Goal: Task Accomplishment & Management: Use online tool/utility

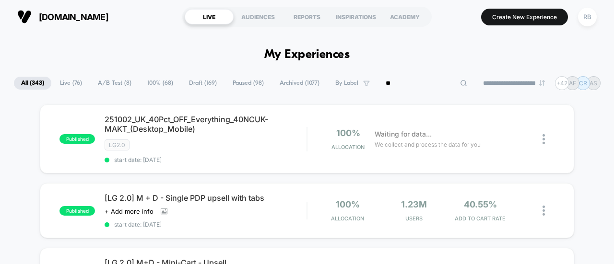
type input "***"
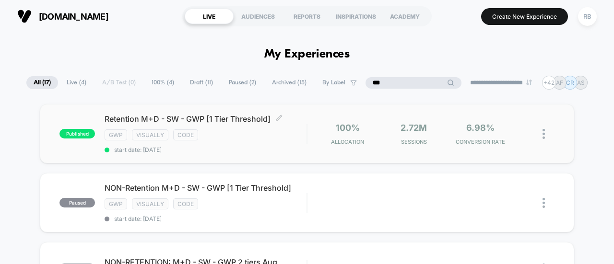
click at [195, 115] on span "Retention M+D - SW - GWP [1 Tier Threshold] Click to edit experience details" at bounding box center [206, 119] width 202 height 10
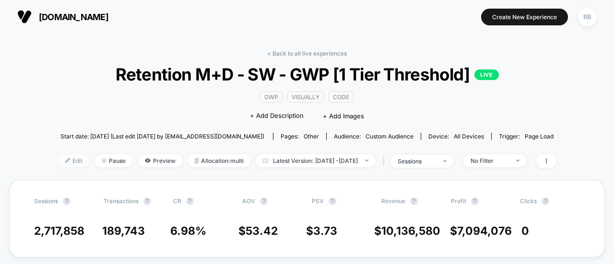
click at [62, 159] on span "Edit" at bounding box center [74, 160] width 32 height 13
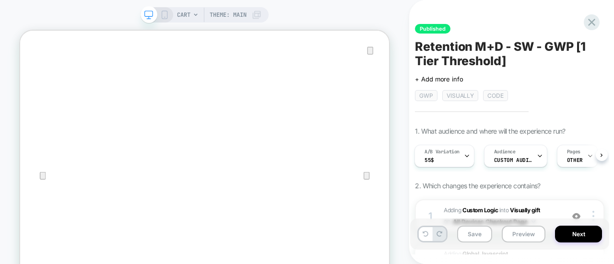
scroll to position [16, 0]
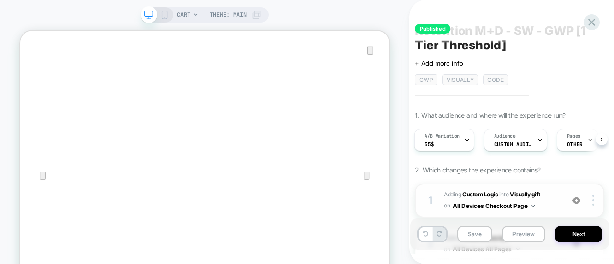
click at [559, 194] on div "1 #_loomi_addon_1733312864681_dup1735724305_dup1735849088_dup1736451435_dup1747…" at bounding box center [509, 201] width 189 height 34
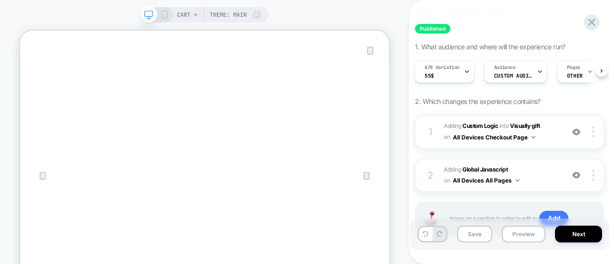
scroll to position [96, 0]
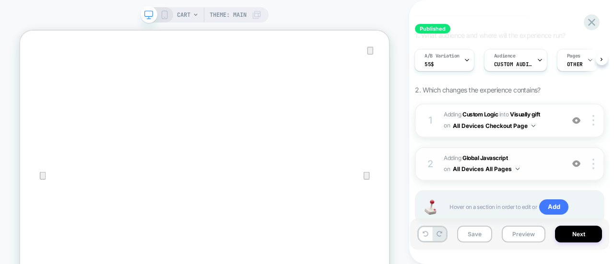
click at [550, 163] on span "Adding Global Javascript on All Devices All Pages" at bounding box center [500, 164] width 115 height 23
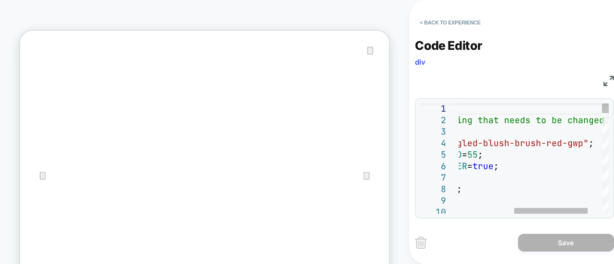
scroll to position [0, 0]
drag, startPoint x: 588, startPoint y: 147, endPoint x: 488, endPoint y: 143, distance: 99.8
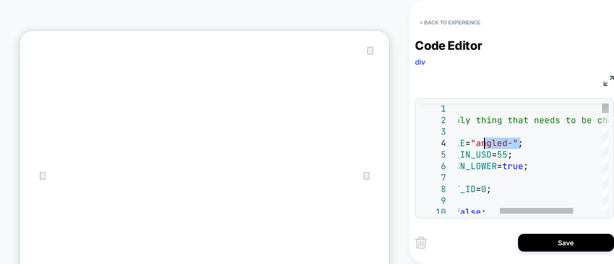
drag, startPoint x: 522, startPoint y: 143, endPoint x: 486, endPoint y: 146, distance: 36.0
type textarea "**********"
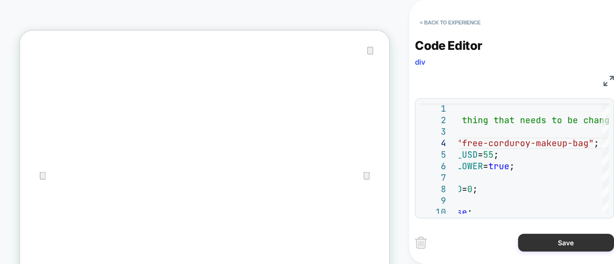
click at [565, 241] on button "Save" at bounding box center [566, 243] width 96 height 18
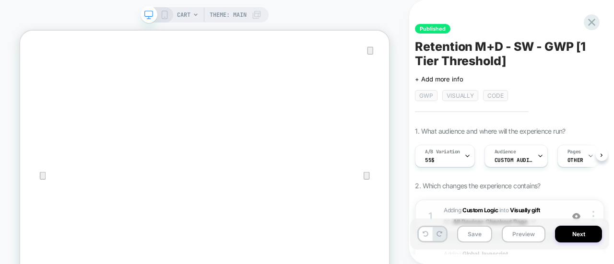
scroll to position [0, 0]
click at [523, 154] on div "Audience Custom Audience" at bounding box center [513, 156] width 58 height 22
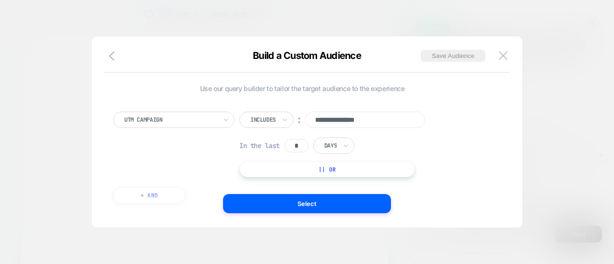
drag, startPoint x: 387, startPoint y: 121, endPoint x: 319, endPoint y: 121, distance: 68.1
click at [319, 121] on input "**********" at bounding box center [365, 120] width 120 height 16
type input "*"
paste input "**********"
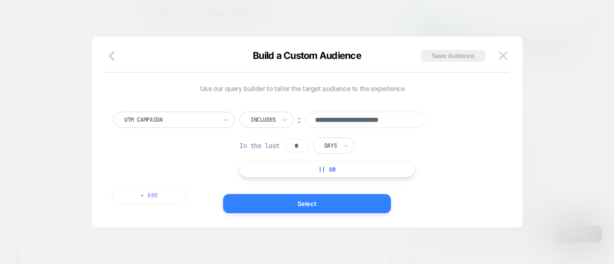
type input "**********"
click at [264, 212] on button "Select" at bounding box center [307, 203] width 168 height 19
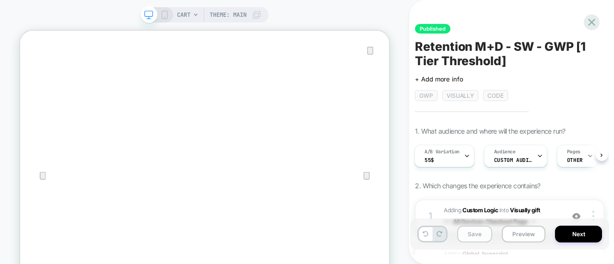
click at [474, 237] on button "Save" at bounding box center [474, 234] width 35 height 17
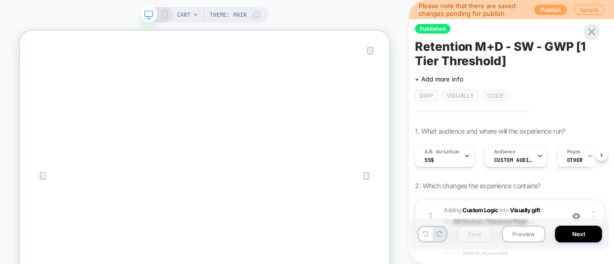
click at [543, 9] on button "Publish" at bounding box center [550, 10] width 33 height 10
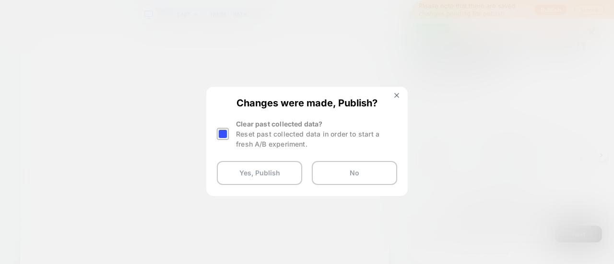
click at [224, 134] on div at bounding box center [223, 134] width 12 height 12
click at [253, 175] on button "Yes, Publish" at bounding box center [259, 173] width 85 height 24
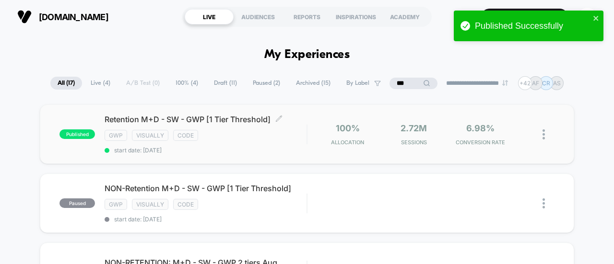
click at [236, 115] on span "Retention M+D - SW - GWP [1 Tier Threshold] Click to edit experience details" at bounding box center [206, 120] width 202 height 10
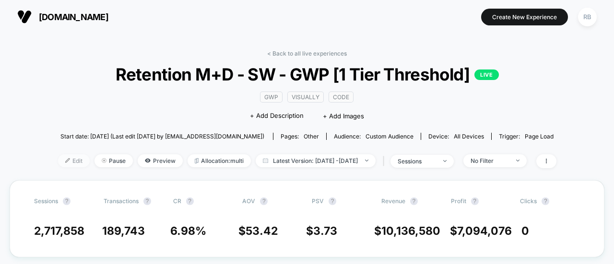
click at [65, 155] on span "Edit" at bounding box center [74, 160] width 32 height 13
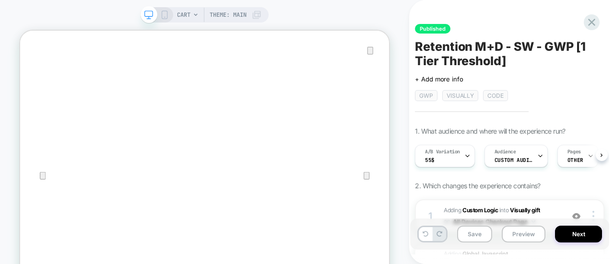
scroll to position [0, 0]
click at [516, 157] on span "Custom Audience" at bounding box center [513, 160] width 38 height 7
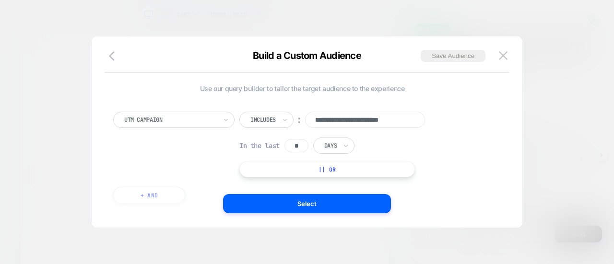
scroll to position [0, 0]
click at [560, 137] on div at bounding box center [307, 132] width 614 height 264
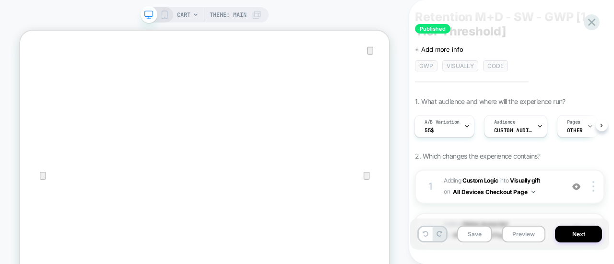
scroll to position [96, 0]
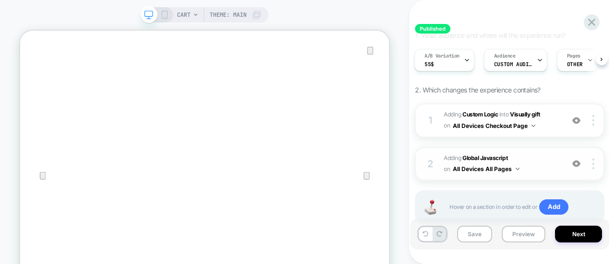
click at [549, 154] on span "Adding Global Javascript on All Devices All Pages" at bounding box center [500, 164] width 115 height 23
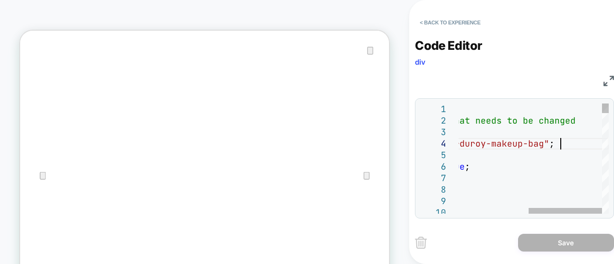
scroll to position [0, 0]
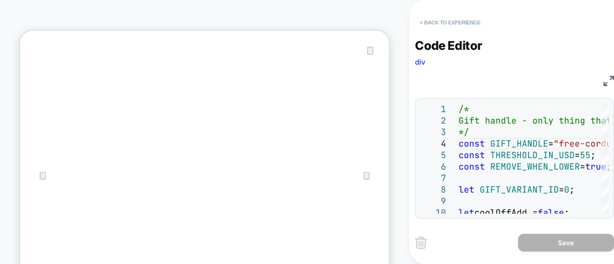
click at [444, 21] on button "< Back to experience" at bounding box center [450, 22] width 70 height 15
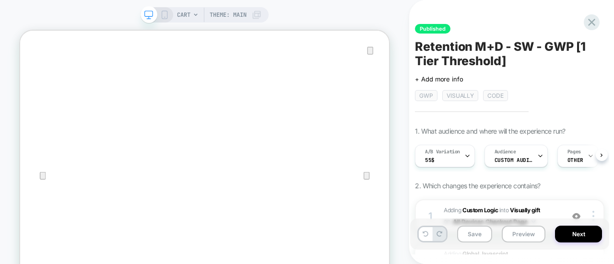
scroll to position [0, 0]
click at [578, 237] on button "Next" at bounding box center [578, 234] width 47 height 17
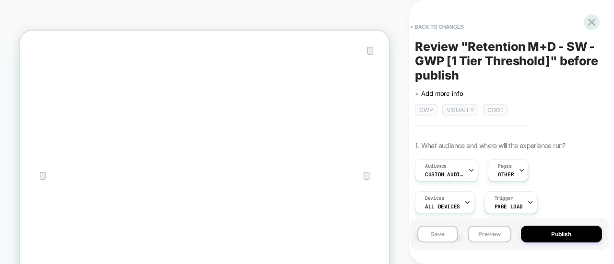
scroll to position [0, 1]
click at [557, 234] on button "Publish" at bounding box center [561, 234] width 81 height 17
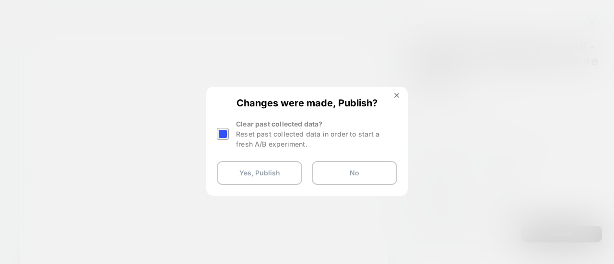
click at [225, 130] on div at bounding box center [223, 134] width 12 height 12
click at [263, 177] on button "Yes, Publish" at bounding box center [259, 173] width 85 height 24
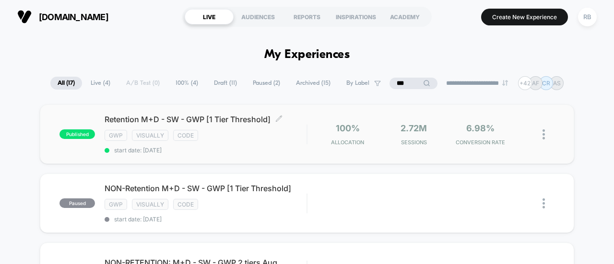
click at [192, 122] on span "Retention M+D - SW - GWP [1 Tier Threshold] Click to edit experience details" at bounding box center [206, 120] width 202 height 10
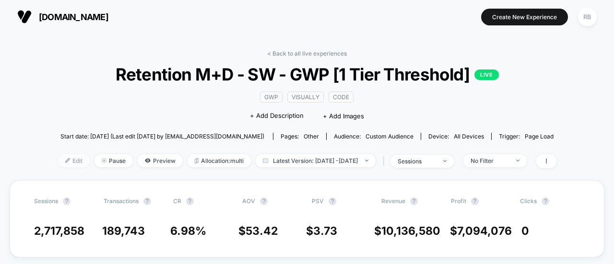
click at [63, 158] on span "Edit" at bounding box center [74, 160] width 32 height 13
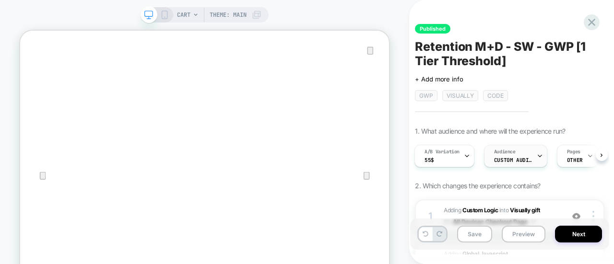
click at [524, 157] on span "Custom Audience" at bounding box center [513, 160] width 38 height 7
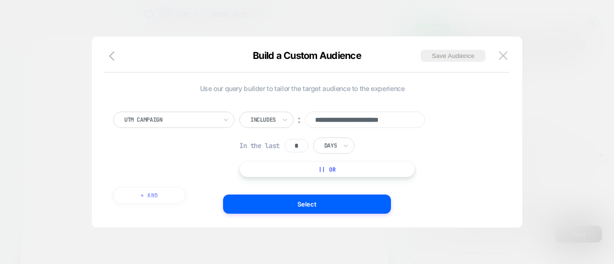
scroll to position [0, 5]
click at [316, 170] on button "|| Or" at bounding box center [326, 169] width 175 height 16
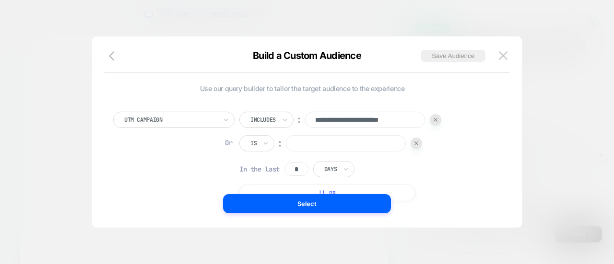
click at [257, 144] on div "Is" at bounding box center [253, 143] width 8 height 11
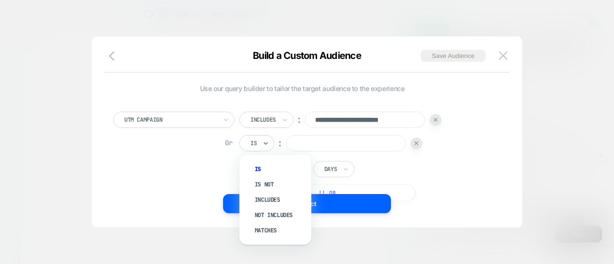
click at [253, 141] on input "text" at bounding box center [252, 143] width 4 height 9
click at [266, 197] on div "Includes" at bounding box center [280, 199] width 62 height 15
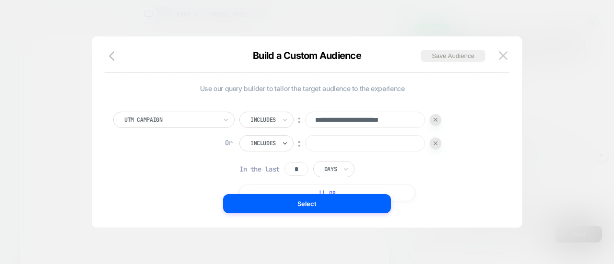
click at [334, 144] on input at bounding box center [365, 143] width 120 height 16
paste input "**********"
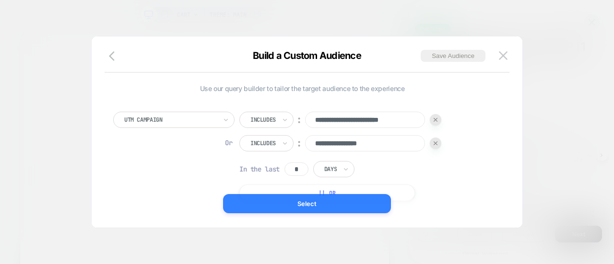
type input "**********"
click at [353, 203] on button "Select" at bounding box center [307, 203] width 168 height 19
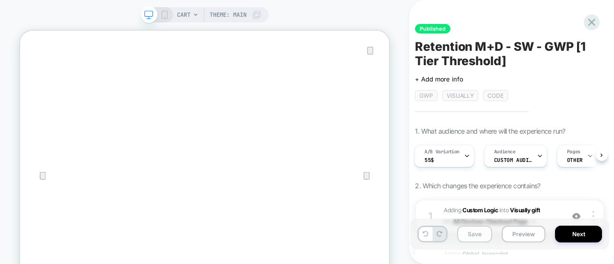
click at [476, 235] on button "Save" at bounding box center [474, 234] width 35 height 17
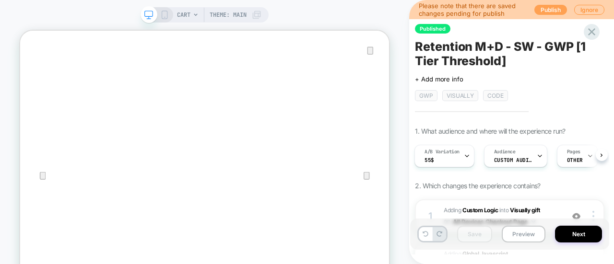
click at [537, 9] on button "Publish" at bounding box center [550, 10] width 33 height 10
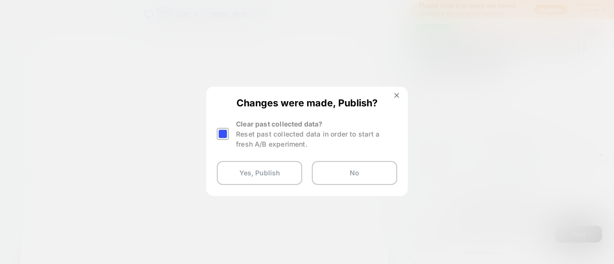
drag, startPoint x: 227, startPoint y: 135, endPoint x: 232, endPoint y: 136, distance: 4.8
click at [228, 136] on div at bounding box center [223, 134] width 12 height 12
click at [271, 167] on button "Yes, Publish" at bounding box center [259, 173] width 85 height 24
